Goal: Navigation & Orientation: Find specific page/section

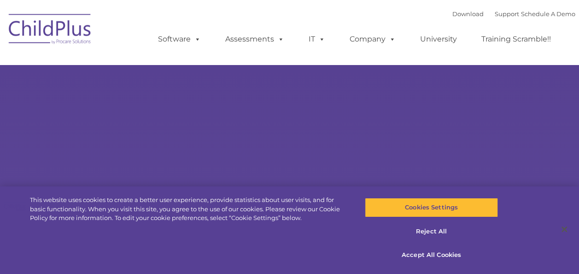
select select "MEDIUM"
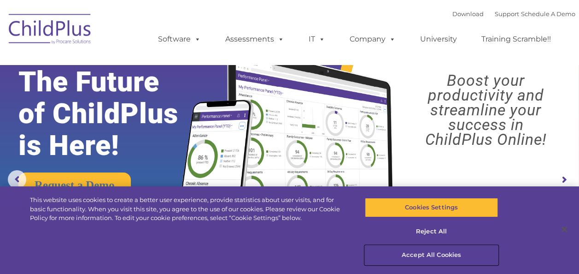
click at [442, 252] on button "Accept All Cookies" at bounding box center [431, 254] width 133 height 19
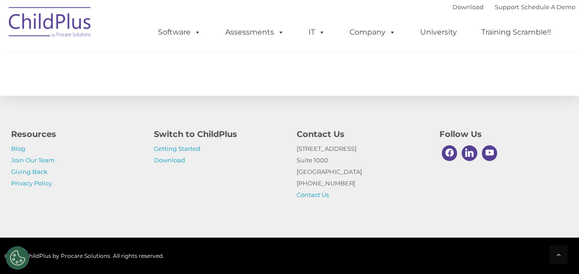
scroll to position [1104, 0]
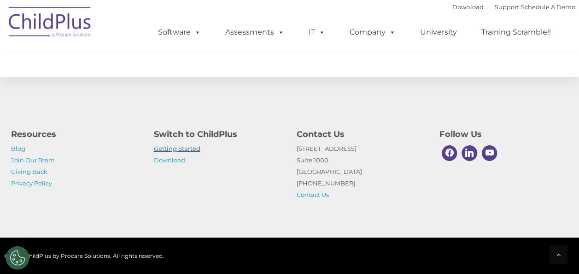
click at [169, 149] on link "Getting Started" at bounding box center [177, 148] width 47 height 7
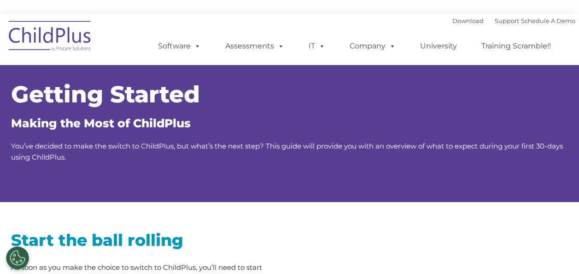
click at [47, 36] on img at bounding box center [50, 37] width 92 height 46
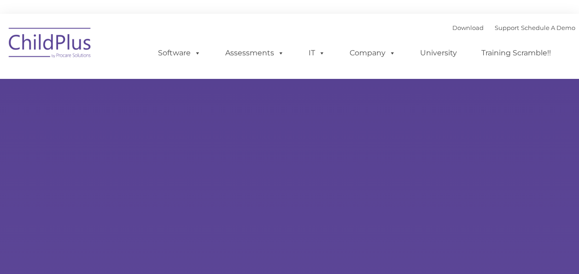
select select "MEDIUM"
